Goal: Task Accomplishment & Management: Use online tool/utility

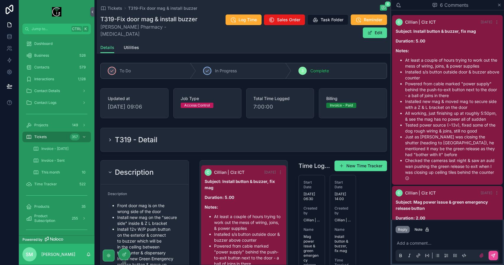
scroll to position [215, 0]
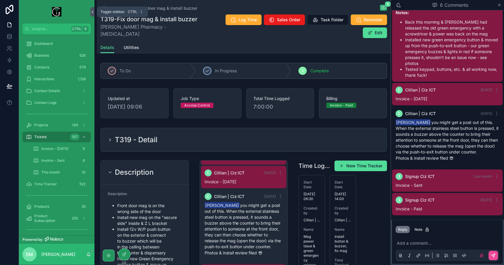
click at [92, 11] on icon "scrollable content" at bounding box center [92, 12] width 1 height 2
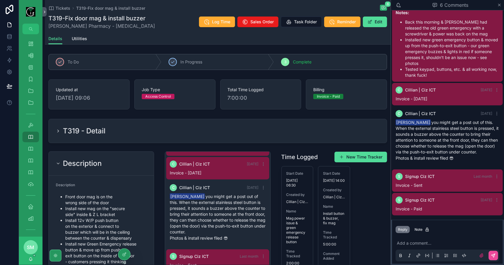
scroll to position [300, 0]
click at [80, 40] on span "Utilities" at bounding box center [79, 39] width 15 height 6
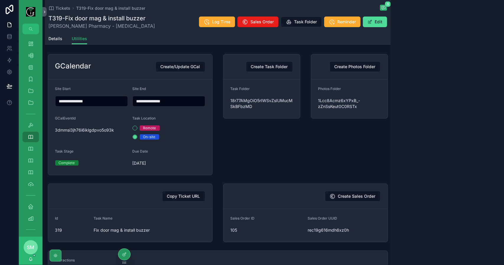
scroll to position [215, 0]
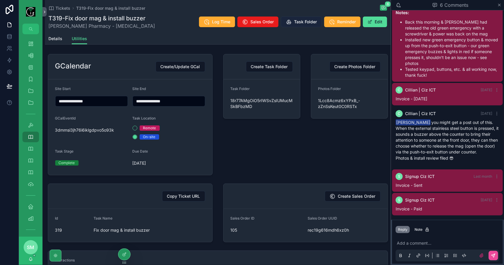
click at [301, 19] on span "Task Folder" at bounding box center [305, 22] width 23 height 6
drag, startPoint x: 149, startPoint y: 20, endPoint x: 49, endPoint y: 17, distance: 100.5
click at [49, 17] on div "T319-Fix door mag & install buzzer [PERSON_NAME] Pharmacy - [MEDICAL_DATA] Log …" at bounding box center [217, 21] width 339 height 15
copy h1 "T319-Fix door mag & install buzzer"
click at [155, 27] on div "T319-Fix door mag & install buzzer [PERSON_NAME] Pharmacy - [MEDICAL_DATA] Log …" at bounding box center [217, 21] width 339 height 15
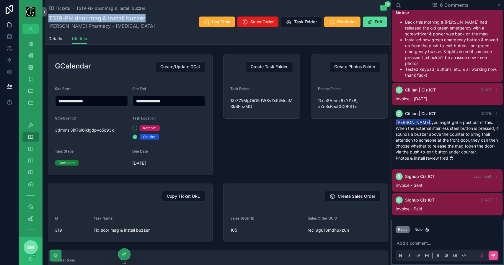
drag, startPoint x: 149, startPoint y: 18, endPoint x: 50, endPoint y: 19, distance: 99.5
click at [50, 19] on div "T319-Fix door mag & install buzzer [PERSON_NAME] Pharmacy - [MEDICAL_DATA] Log …" at bounding box center [217, 21] width 339 height 15
copy h1 "T319-Fix door mag & install buzzer"
click at [303, 21] on span "Task Folder" at bounding box center [305, 22] width 23 height 6
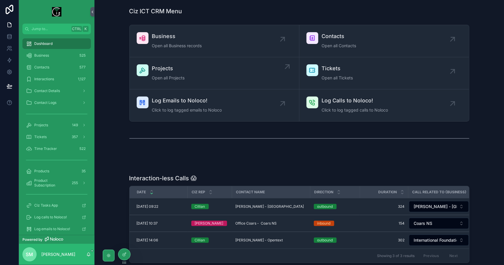
click at [201, 74] on div "Projects Open all Projects" at bounding box center [214, 73] width 155 height 18
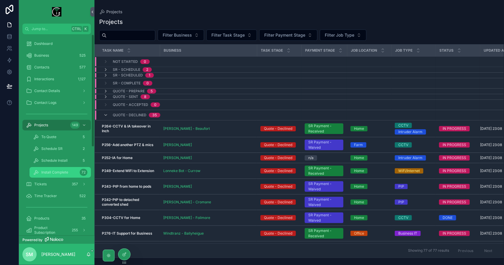
click at [56, 176] on div "Install Complete 72" at bounding box center [60, 172] width 54 height 9
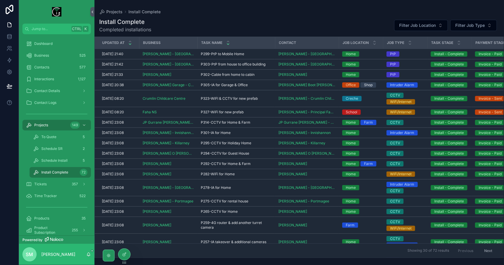
click at [228, 45] on icon "scrollable content" at bounding box center [228, 44] width 4 height 4
